Goal: Task Accomplishment & Management: Manage account settings

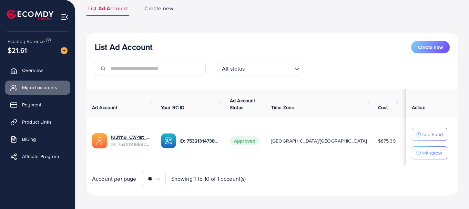
scroll to position [58, 0]
